Goal: Task Accomplishment & Management: Use online tool/utility

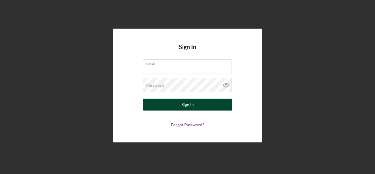
type input "[EMAIL_ADDRESS][DOMAIN_NAME]"
click at [196, 106] on button "Sign In" at bounding box center [187, 105] width 89 height 12
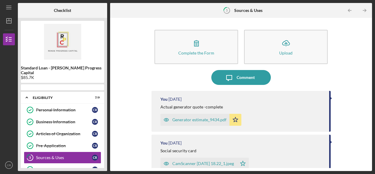
scroll to position [24, 0]
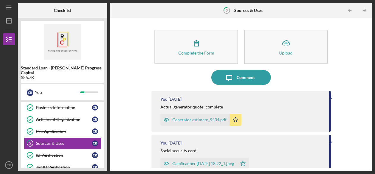
click at [371, 148] on div "Complete the Form Form Icon/Upload Upload Icon/Message Comment You [DATE] Actua…" at bounding box center [241, 94] width 262 height 153
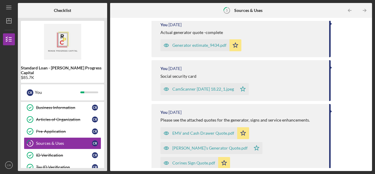
scroll to position [0, 0]
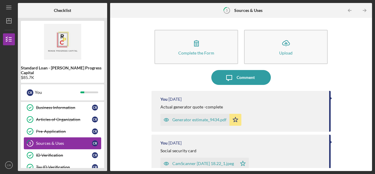
click at [62, 141] on div "Sources & Uses" at bounding box center [64, 143] width 56 height 5
